Goal: Task Accomplishment & Management: Manage account settings

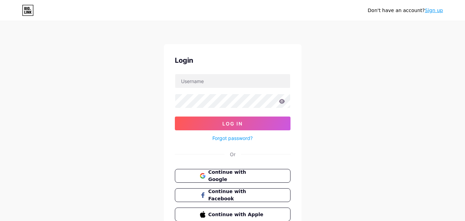
click at [364, 86] on div "Don't have an account? Sign up Login Log In Forgot password? Or Continue with G…" at bounding box center [232, 127] width 465 height 254
click at [224, 176] on span "Continue with Google" at bounding box center [236, 175] width 57 height 15
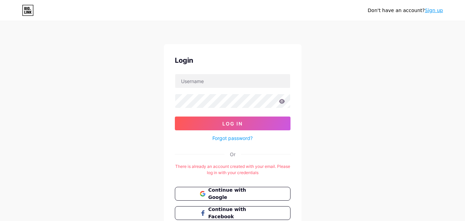
drag, startPoint x: 8, startPoint y: 0, endPoint x: 341, endPoint y: 151, distance: 365.4
click at [341, 151] on div "Don't have an account? Sign up Login Log In Forgot password? Or There is alread…" at bounding box center [232, 136] width 465 height 272
click at [239, 191] on span "Continue with Google" at bounding box center [236, 193] width 57 height 15
click at [111, 189] on div "Don't have an account? Sign up Login Log In Forgot password? Or There is alread…" at bounding box center [232, 136] width 465 height 272
drag, startPoint x: 226, startPoint y: 168, endPoint x: 286, endPoint y: 161, distance: 61.0
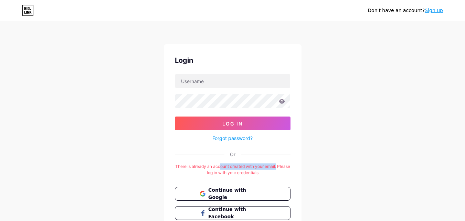
click at [286, 161] on div "Login Log In Forgot password? Or There is already an account created with your …" at bounding box center [233, 147] width 138 height 206
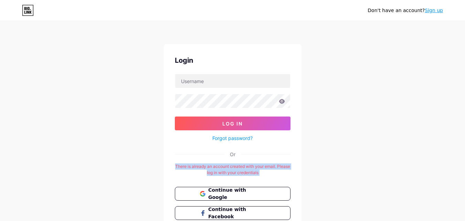
click at [307, 171] on div "Don't have an account? Sign up Login Log In Forgot password? Or There is alread…" at bounding box center [232, 136] width 465 height 272
click at [386, 80] on div "Don't have an account? Sign up Login Log In Forgot password? Or There is alread…" at bounding box center [232, 136] width 465 height 272
click at [322, 94] on div "Don't have an account? Sign up Login Log In Forgot password? Or There is alread…" at bounding box center [232, 136] width 465 height 272
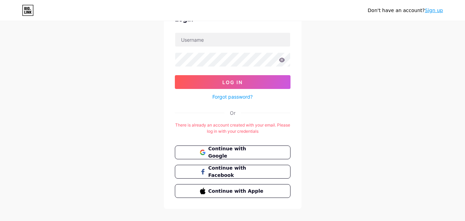
scroll to position [51, 0]
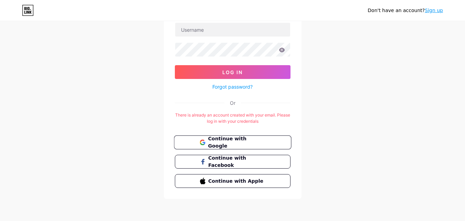
click at [229, 142] on span "Continue with Google" at bounding box center [236, 142] width 57 height 15
